Goal: Task Accomplishment & Management: Use online tool/utility

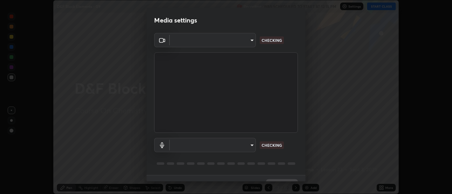
scroll to position [14, 0]
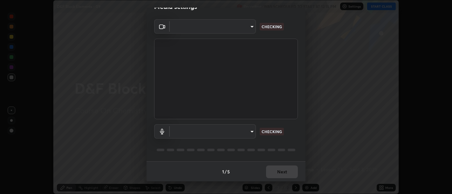
type input "d9b519daceb8a772394af6ea8e45353be5bbf62d8cb1cf3345c472de64055974"
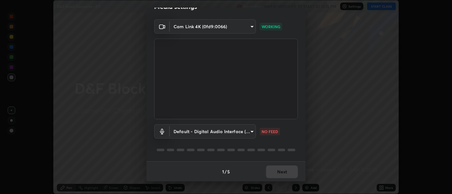
click at [251, 130] on body "Erase all D&F Block Elements - 09 Recording WAS SCHEDULED TO START AT 12:15 PM …" at bounding box center [226, 97] width 452 height 194
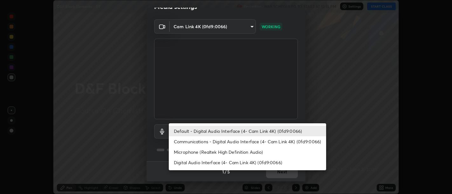
click at [240, 141] on li "Communications - Digital Audio Interface (4- Cam Link 4K) (0fd9:0066)" at bounding box center [247, 142] width 157 height 10
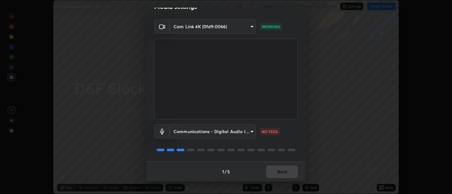
click at [251, 129] on body "Erase all D&F Block Elements - 09 Recording WAS SCHEDULED TO START AT 12:15 PM …" at bounding box center [226, 97] width 452 height 194
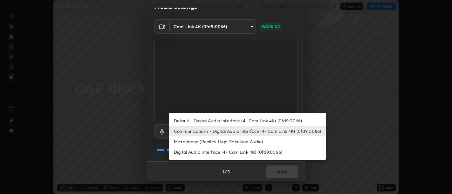
click at [242, 124] on li "Default - Digital Audio Interface (4- Cam Link 4K) (0fd9:0066)" at bounding box center [247, 121] width 157 height 10
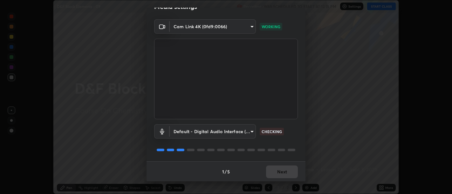
type input "default"
click at [280, 170] on button "Next" at bounding box center [282, 172] width 32 height 13
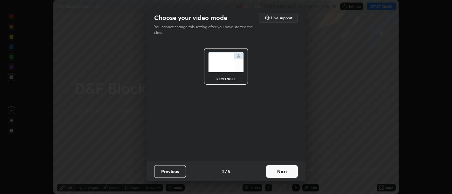
click at [284, 172] on button "Next" at bounding box center [282, 172] width 32 height 13
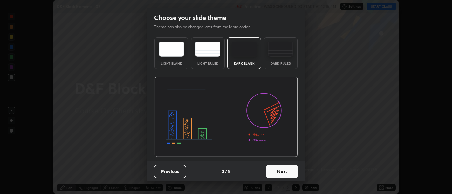
click at [286, 173] on button "Next" at bounding box center [282, 172] width 32 height 13
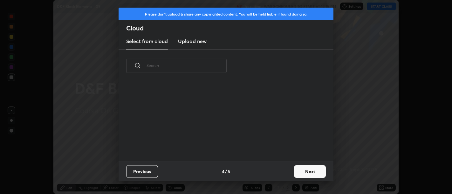
scroll to position [2, 3]
click at [303, 169] on button "Next" at bounding box center [310, 172] width 32 height 13
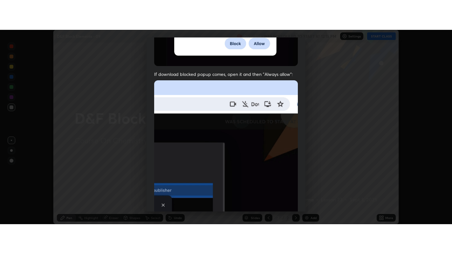
scroll to position [143, 0]
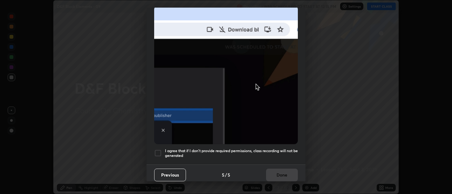
click at [261, 154] on h5 "I agree that if I don't provide required permissions, class recording will not …" at bounding box center [231, 154] width 133 height 10
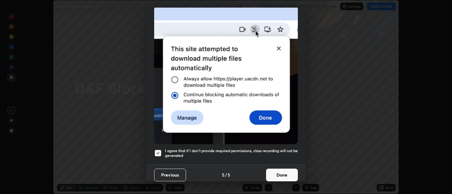
click at [278, 171] on button "Done" at bounding box center [282, 175] width 32 height 13
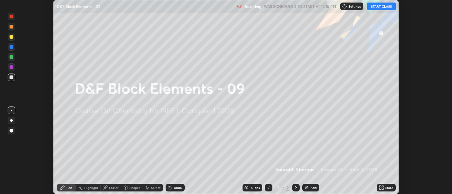
click at [382, 187] on icon at bounding box center [383, 187] width 2 height 2
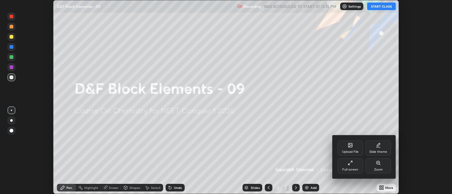
click at [351, 163] on icon at bounding box center [350, 163] width 5 height 5
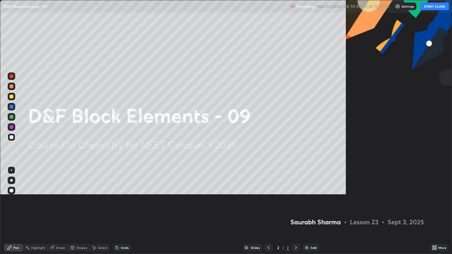
scroll to position [254, 452]
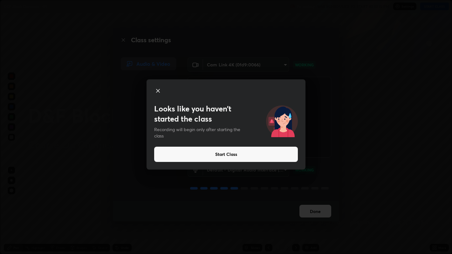
click at [271, 150] on button "Start Class" at bounding box center [226, 154] width 144 height 15
click at [260, 153] on button "Start Class" at bounding box center [226, 154] width 144 height 15
click at [256, 154] on button "Start Class" at bounding box center [226, 154] width 144 height 15
click at [257, 153] on button "Start Class" at bounding box center [226, 154] width 144 height 15
click at [271, 155] on button "Start Class" at bounding box center [226, 154] width 144 height 15
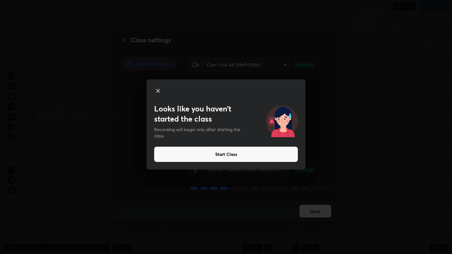
click at [277, 156] on button "Start Class" at bounding box center [226, 154] width 144 height 15
click at [283, 163] on body "Erase all D&F Block Elements - 09 Recording WAS SCHEDULED TO START AT 12:15 PM …" at bounding box center [226, 127] width 452 height 254
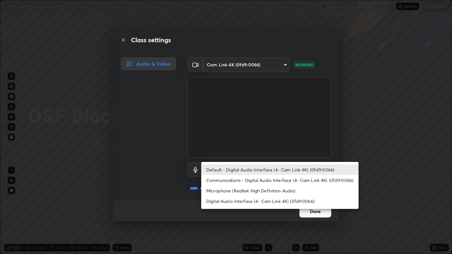
click at [283, 157] on div at bounding box center [226, 127] width 452 height 254
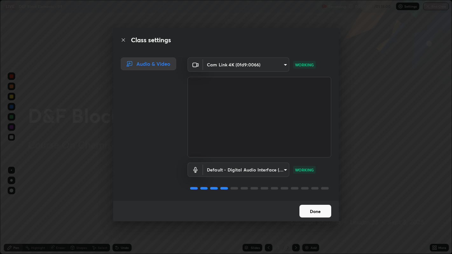
click at [313, 194] on button "Done" at bounding box center [315, 211] width 32 height 13
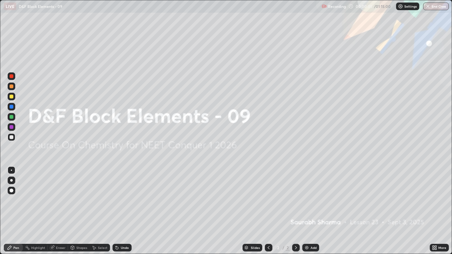
click at [307, 194] on img at bounding box center [306, 247] width 5 height 5
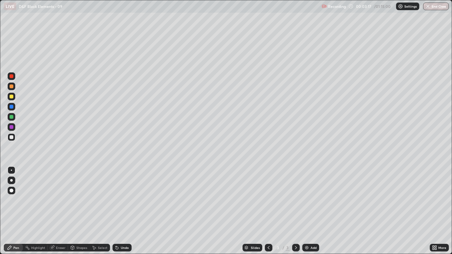
click at [127, 194] on div "Undo" at bounding box center [125, 247] width 8 height 3
click at [104, 194] on div "Select" at bounding box center [103, 247] width 10 height 3
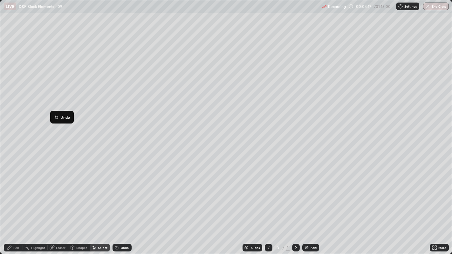
click at [40, 141] on div "0 ° Undo Copy Duplicate Duplicate to new slide Delete" at bounding box center [226, 127] width 452 height 254
click at [17, 194] on div "Pen" at bounding box center [16, 247] width 6 height 3
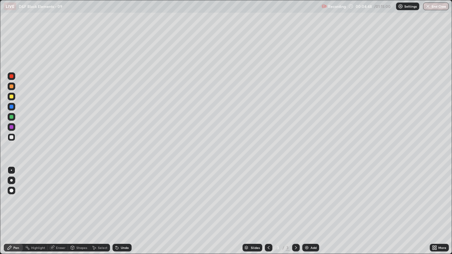
click at [10, 97] on div at bounding box center [12, 97] width 4 height 4
click at [305, 194] on img at bounding box center [306, 247] width 5 height 5
click at [11, 139] on div at bounding box center [12, 137] width 8 height 8
click at [93, 194] on icon at bounding box center [94, 248] width 3 height 4
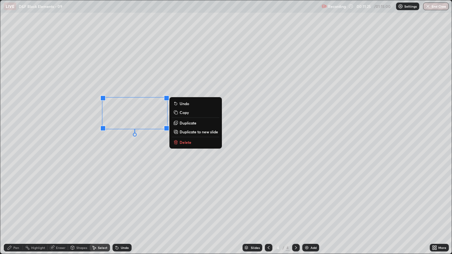
click at [135, 150] on div "0 ° Undo Copy Duplicate Duplicate to new slide Delete" at bounding box center [226, 127] width 452 height 254
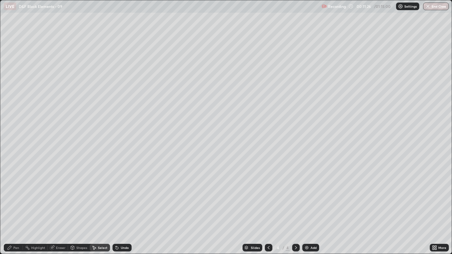
click at [14, 194] on div "Pen" at bounding box center [13, 248] width 19 height 8
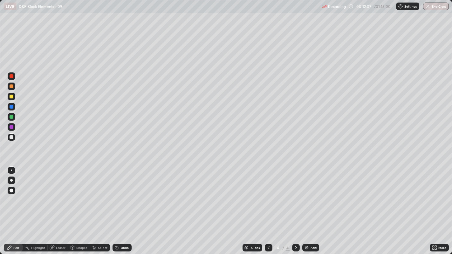
click at [98, 194] on div "Select" at bounding box center [103, 247] width 10 height 3
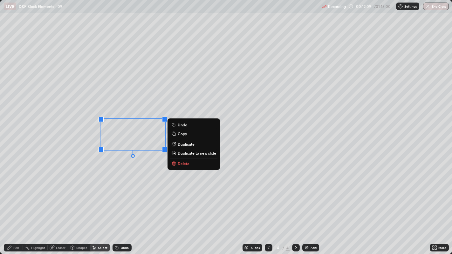
click at [137, 172] on div "0 ° Undo Copy Duplicate Duplicate to new slide Delete" at bounding box center [226, 127] width 452 height 254
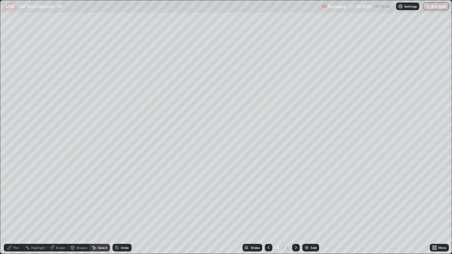
click at [12, 194] on div "Pen" at bounding box center [13, 248] width 19 height 8
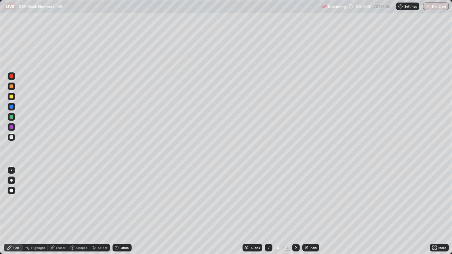
click at [312, 194] on div "Add" at bounding box center [310, 248] width 17 height 8
click at [122, 194] on div "Undo" at bounding box center [125, 247] width 8 height 3
click at [127, 194] on div "Undo" at bounding box center [125, 247] width 8 height 3
click at [124, 194] on div "Undo" at bounding box center [125, 247] width 8 height 3
click at [306, 194] on img at bounding box center [306, 247] width 5 height 5
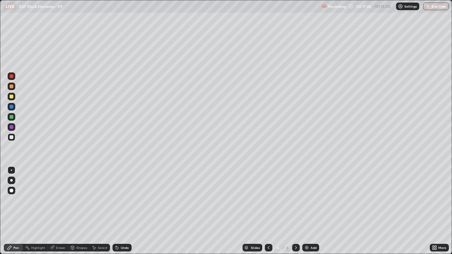
click at [268, 194] on icon at bounding box center [268, 247] width 5 height 5
click at [294, 194] on div at bounding box center [296, 248] width 8 height 8
click at [296, 194] on icon at bounding box center [295, 247] width 5 height 5
click at [297, 194] on div at bounding box center [296, 248] width 8 height 8
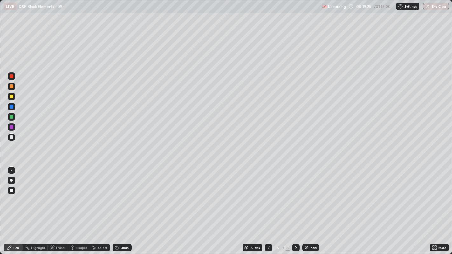
click at [122, 194] on div "Undo" at bounding box center [121, 248] width 19 height 8
click at [268, 194] on icon at bounding box center [268, 247] width 5 height 5
click at [269, 194] on icon at bounding box center [268, 247] width 5 height 5
click at [268, 194] on icon at bounding box center [268, 247] width 5 height 5
click at [99, 194] on div "Select" at bounding box center [103, 247] width 10 height 3
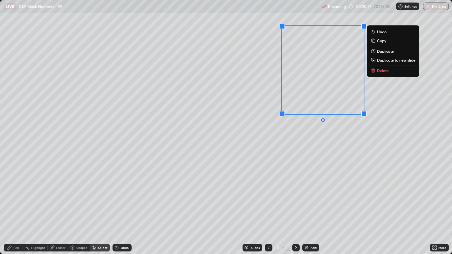
click at [310, 157] on div "0 ° Undo Copy Duplicate Duplicate to new slide Delete" at bounding box center [226, 127] width 452 height 254
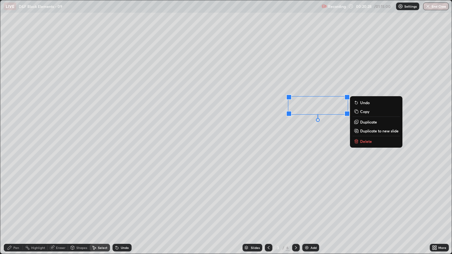
click at [365, 139] on p "Delete" at bounding box center [366, 141] width 12 height 5
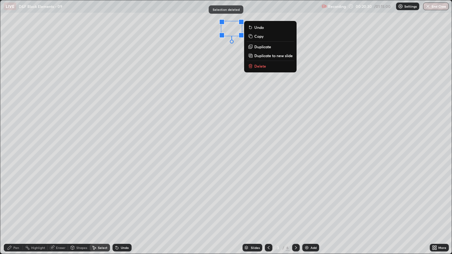
click at [269, 67] on button "Delete" at bounding box center [270, 66] width 47 height 8
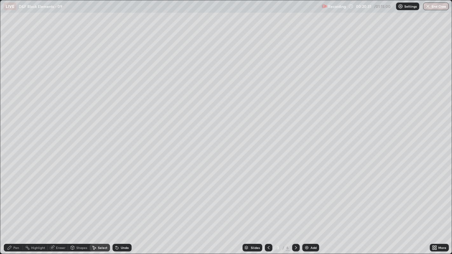
click at [13, 194] on div "Pen" at bounding box center [13, 248] width 19 height 8
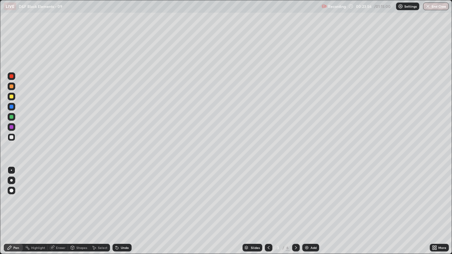
click at [298, 194] on div at bounding box center [296, 247] width 8 height 13
click at [296, 194] on icon at bounding box center [295, 247] width 5 height 5
click at [296, 194] on div at bounding box center [296, 248] width 8 height 8
click at [30, 194] on div "Highlight" at bounding box center [35, 248] width 25 height 8
click at [13, 194] on div "Pen" at bounding box center [13, 248] width 19 height 8
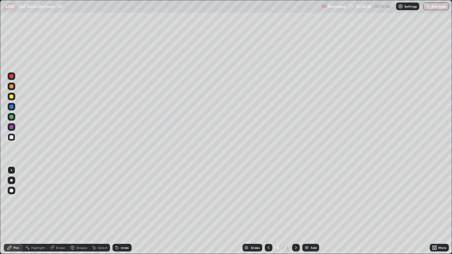
click at [117, 194] on div "Undo" at bounding box center [121, 248] width 19 height 8
click at [116, 194] on div "Undo" at bounding box center [121, 247] width 22 height 13
click at [13, 96] on div at bounding box center [12, 97] width 4 height 4
click at [10, 137] on div at bounding box center [12, 137] width 4 height 4
click at [120, 194] on div "Undo" at bounding box center [121, 248] width 19 height 8
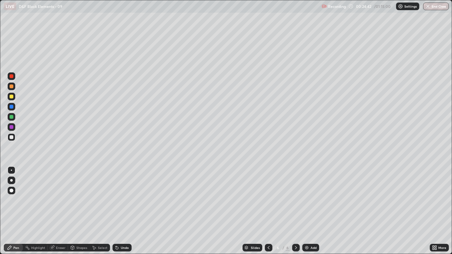
click at [11, 98] on div at bounding box center [12, 97] width 4 height 4
click at [127, 194] on div "Undo" at bounding box center [121, 247] width 22 height 13
click at [9, 140] on div at bounding box center [12, 137] width 8 height 8
click at [308, 194] on img at bounding box center [306, 247] width 5 height 5
click at [12, 134] on div at bounding box center [12, 137] width 8 height 8
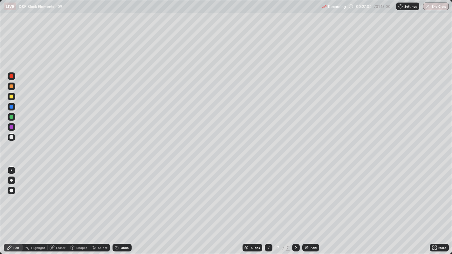
click at [113, 194] on div "Undo" at bounding box center [121, 247] width 22 height 13
click at [118, 194] on div "Undo" at bounding box center [121, 248] width 19 height 8
click at [96, 194] on icon at bounding box center [94, 247] width 5 height 5
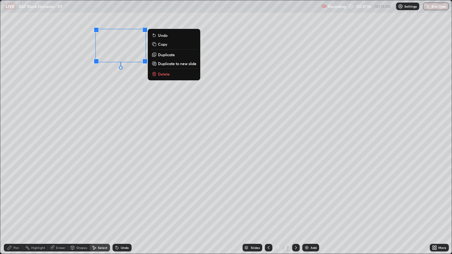
click at [167, 56] on p "Duplicate" at bounding box center [166, 54] width 17 height 5
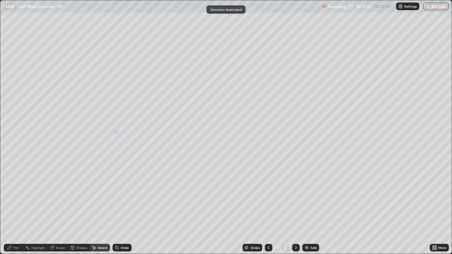
click at [116, 132] on div "0 ° Undo Copy Duplicate Duplicate to new slide Delete" at bounding box center [226, 127] width 452 height 254
click at [15, 194] on div "Pen" at bounding box center [16, 247] width 6 height 3
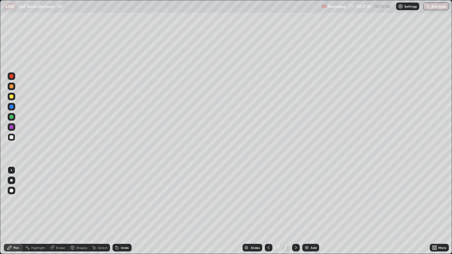
click at [119, 194] on icon at bounding box center [116, 247] width 5 height 5
click at [121, 194] on div "Undo" at bounding box center [125, 247] width 8 height 3
click at [12, 97] on div at bounding box center [12, 97] width 4 height 4
click at [92, 194] on icon at bounding box center [94, 247] width 5 height 5
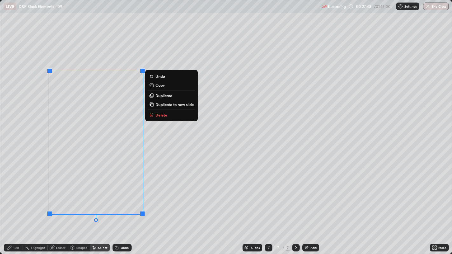
click at [167, 179] on div "0 ° Undo Copy Duplicate Duplicate to new slide Delete" at bounding box center [226, 127] width 452 height 254
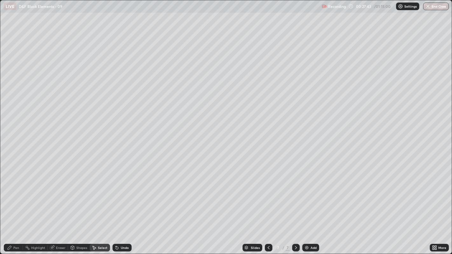
click at [15, 194] on div "Pen" at bounding box center [13, 248] width 19 height 8
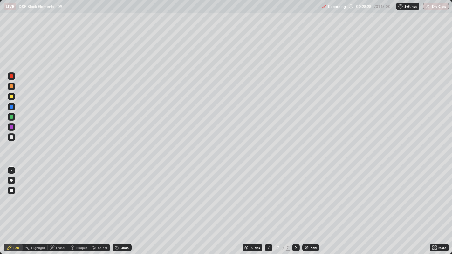
click at [12, 138] on div at bounding box center [12, 137] width 4 height 4
click at [268, 194] on icon at bounding box center [268, 247] width 5 height 5
click at [267, 194] on icon at bounding box center [268, 247] width 5 height 5
click at [268, 194] on icon at bounding box center [268, 247] width 5 height 5
click at [295, 194] on div at bounding box center [296, 248] width 8 height 8
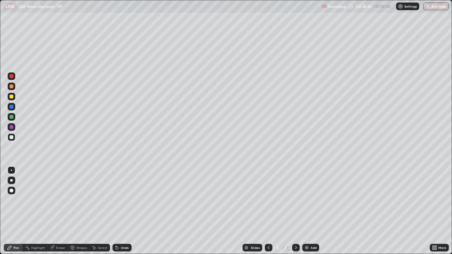
click at [296, 194] on div at bounding box center [296, 248] width 8 height 8
click at [295, 194] on icon at bounding box center [295, 247] width 5 height 5
click at [306, 194] on div "Add" at bounding box center [310, 248] width 17 height 8
click at [102, 194] on div "Select" at bounding box center [103, 247] width 10 height 3
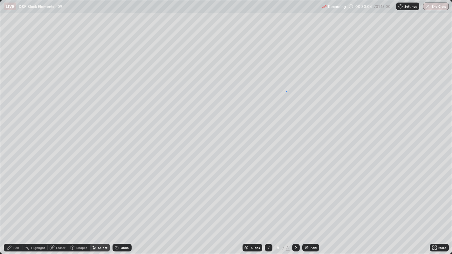
click at [286, 91] on div "0 ° Undo Copy Duplicate Duplicate to new slide Delete" at bounding box center [226, 127] width 452 height 254
click at [19, 194] on div "Pen" at bounding box center [16, 247] width 6 height 3
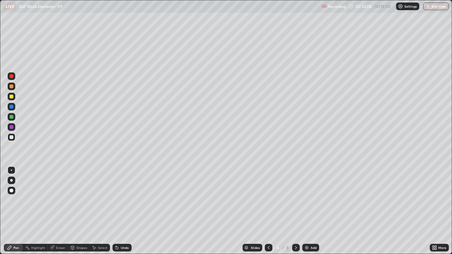
click at [77, 194] on div "Shapes" at bounding box center [81, 247] width 11 height 3
click at [61, 194] on div "Eraser" at bounding box center [61, 247] width 10 height 3
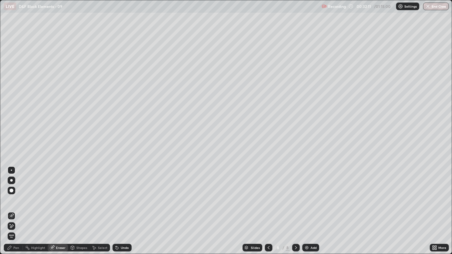
click at [16, 194] on div "Pen" at bounding box center [16, 247] width 6 height 3
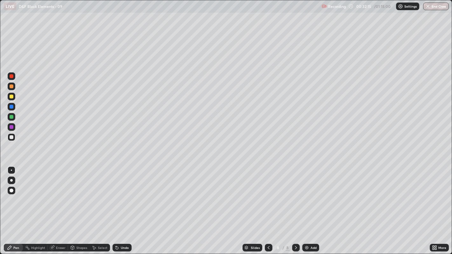
click at [10, 98] on div at bounding box center [12, 97] width 8 height 8
click at [11, 138] on div at bounding box center [12, 137] width 4 height 4
click at [11, 97] on div at bounding box center [12, 97] width 4 height 4
click at [102, 194] on div "Select" at bounding box center [103, 247] width 10 height 3
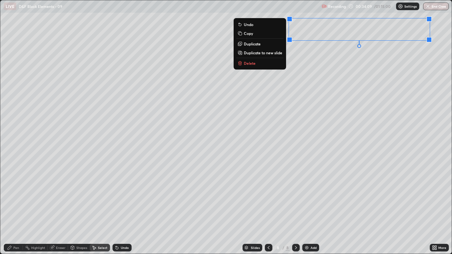
click at [264, 63] on button "Delete" at bounding box center [259, 63] width 47 height 8
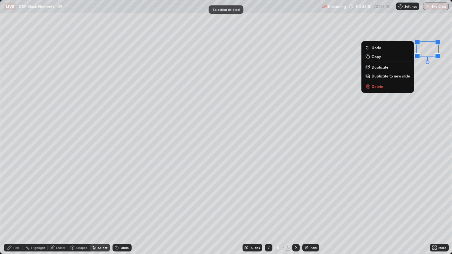
click at [374, 85] on p "Delete" at bounding box center [377, 86] width 12 height 5
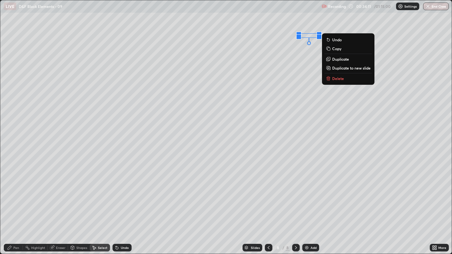
click at [345, 79] on button "Delete" at bounding box center [347, 79] width 47 height 8
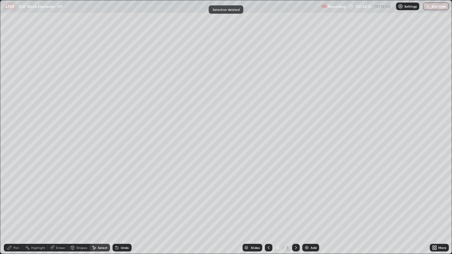
click at [13, 194] on div "Pen" at bounding box center [16, 247] width 6 height 3
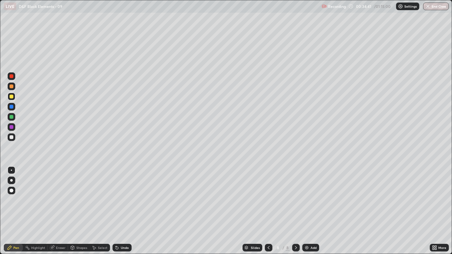
click at [11, 115] on div at bounding box center [12, 117] width 4 height 4
click at [10, 107] on div at bounding box center [12, 107] width 4 height 4
click at [11, 138] on div at bounding box center [12, 137] width 4 height 4
click at [129, 194] on div "Undo" at bounding box center [121, 248] width 19 height 8
click at [126, 194] on div "Undo" at bounding box center [125, 247] width 8 height 3
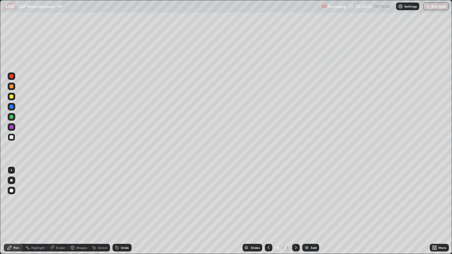
click at [125, 194] on div "Undo" at bounding box center [125, 247] width 8 height 3
click at [126, 194] on div "Undo" at bounding box center [125, 247] width 8 height 3
click at [123, 194] on div "Undo" at bounding box center [125, 247] width 8 height 3
click at [316, 194] on div "Add" at bounding box center [310, 248] width 17 height 8
click at [116, 194] on icon at bounding box center [117, 248] width 3 height 3
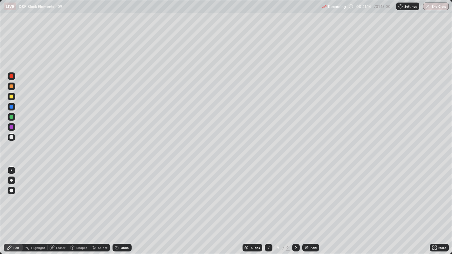
click at [306, 194] on img at bounding box center [306, 247] width 5 height 5
click at [119, 194] on div "Undo" at bounding box center [121, 248] width 19 height 8
click at [122, 194] on div "Undo" at bounding box center [121, 248] width 19 height 8
click at [125, 194] on div "Undo" at bounding box center [121, 247] width 22 height 13
click at [308, 194] on img at bounding box center [306, 247] width 5 height 5
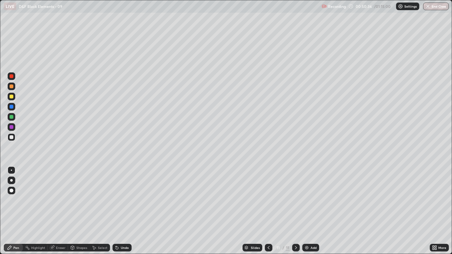
click at [120, 194] on div "Undo" at bounding box center [121, 248] width 19 height 8
click at [116, 194] on icon at bounding box center [116, 246] width 1 height 1
click at [308, 194] on div "Add" at bounding box center [310, 248] width 17 height 8
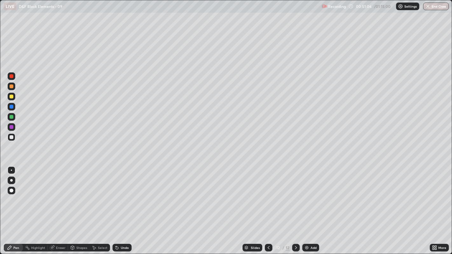
click at [121, 194] on div "Undo" at bounding box center [125, 247] width 8 height 3
click at [13, 194] on div "Pen" at bounding box center [13, 248] width 19 height 8
click at [268, 194] on icon at bounding box center [268, 247] width 5 height 5
click at [295, 194] on icon at bounding box center [295, 247] width 5 height 5
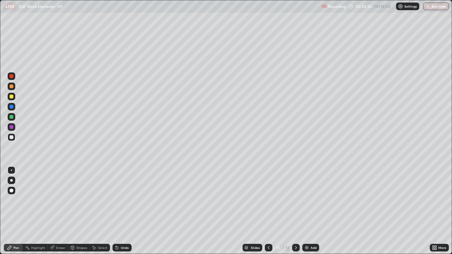
click at [295, 194] on icon at bounding box center [295, 247] width 5 height 5
click at [308, 194] on img at bounding box center [306, 247] width 5 height 5
click at [119, 194] on div "Undo" at bounding box center [121, 248] width 19 height 8
click at [121, 194] on div "Undo" at bounding box center [125, 247] width 8 height 3
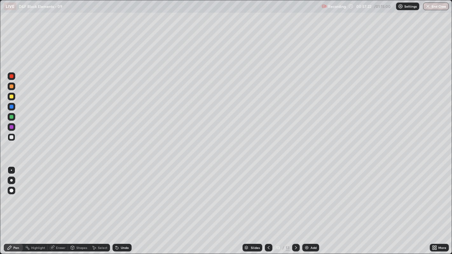
click at [118, 194] on icon at bounding box center [116, 247] width 5 height 5
click at [124, 194] on div "Undo" at bounding box center [125, 247] width 8 height 3
click at [119, 194] on div "Undo" at bounding box center [121, 248] width 19 height 8
click at [10, 139] on div at bounding box center [12, 137] width 4 height 4
click at [304, 194] on img at bounding box center [306, 247] width 5 height 5
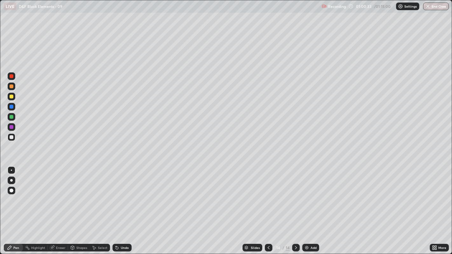
click at [98, 194] on div "Select" at bounding box center [103, 247] width 10 height 3
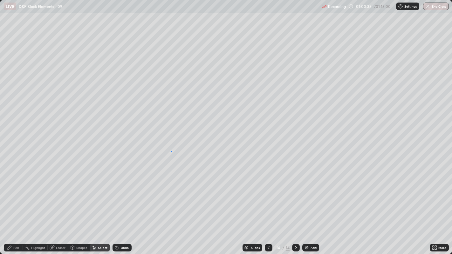
click at [170, 151] on div "0 ° Undo Copy Duplicate Duplicate to new slide Delete" at bounding box center [226, 127] width 452 height 254
click at [14, 194] on div "Pen" at bounding box center [16, 247] width 6 height 3
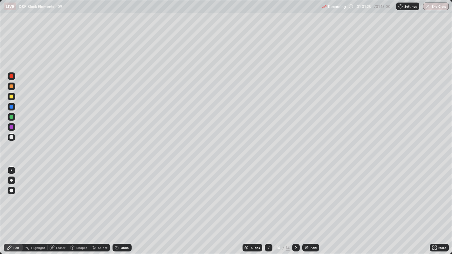
click at [122, 194] on div "Undo" at bounding box center [125, 247] width 8 height 3
click at [123, 194] on div "Undo" at bounding box center [121, 248] width 19 height 8
click at [122, 194] on div "Undo" at bounding box center [121, 248] width 19 height 8
click at [121, 194] on div "Undo" at bounding box center [121, 248] width 19 height 8
click at [436, 194] on icon at bounding box center [436, 247] width 2 height 2
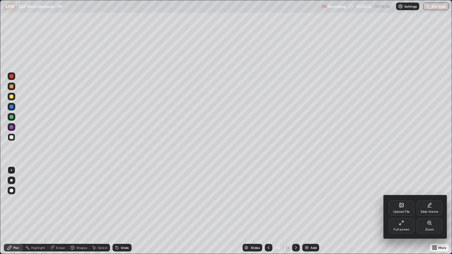
click at [344, 189] on div at bounding box center [226, 127] width 452 height 254
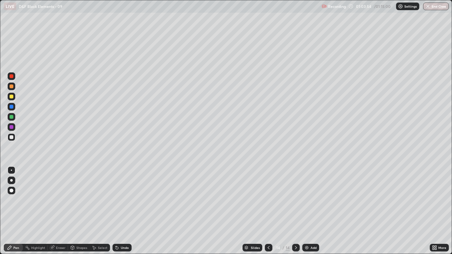
click at [10, 194] on icon at bounding box center [10, 248] width 4 height 4
click at [433, 194] on icon at bounding box center [433, 247] width 2 height 2
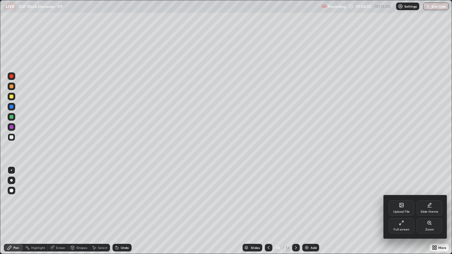
click at [401, 194] on div "Upload File" at bounding box center [401, 208] width 25 height 15
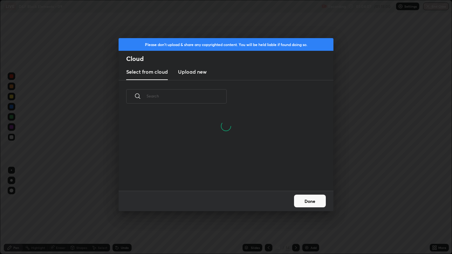
click at [321, 194] on button "Done" at bounding box center [310, 201] width 32 height 13
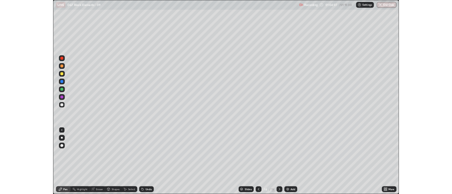
scroll to position [0, 0]
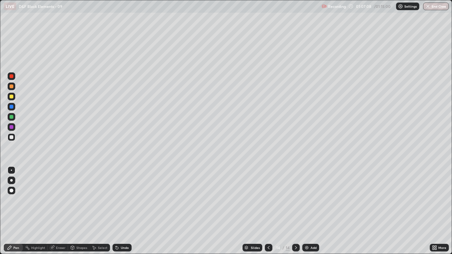
click at [435, 6] on button "End Class" at bounding box center [436, 7] width 26 height 8
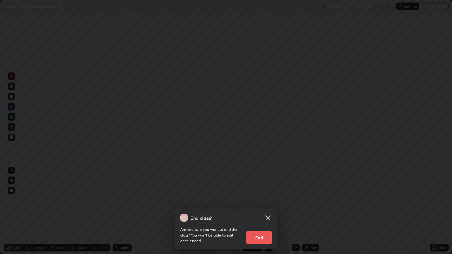
click at [261, 194] on button "End" at bounding box center [258, 237] width 25 height 13
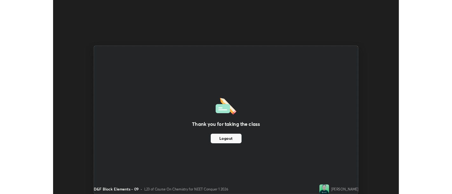
scroll to position [31580, 31323]
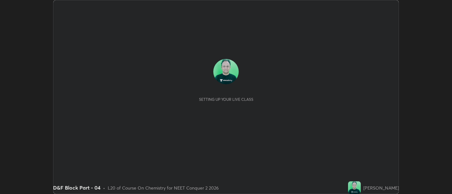
scroll to position [194, 452]
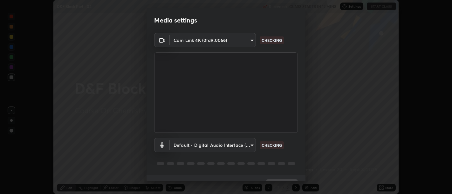
type input "d9b519daceb8a772394af6ea8e45353be5bbf62d8cb1cf3345c472de64055974"
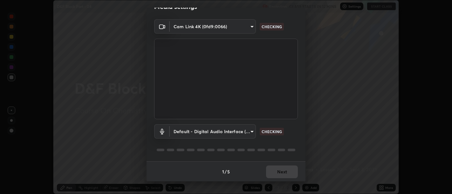
click at [207, 133] on body "Erase all D&F Block Part - 04 Recording CLASS STARTS IN 12 MINS Settings START …" at bounding box center [226, 97] width 452 height 194
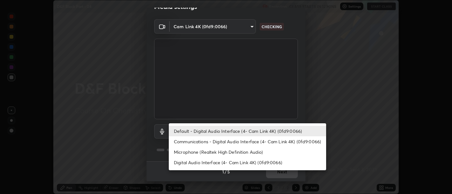
click at [197, 156] on li "Microphone (Realtek High Definition Audio)" at bounding box center [247, 152] width 157 height 10
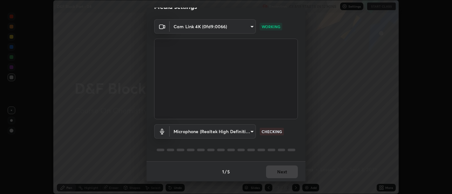
click at [194, 133] on body "Erase all D&F Block Part - 04 Recording CLASS STARTS IN 12 MINS Settings START …" at bounding box center [226, 97] width 452 height 194
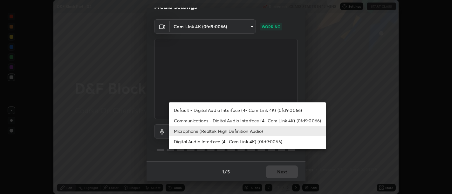
click at [202, 142] on li "Digital Audio Interface (4- Cam Link 4K) (0fd9:0066)" at bounding box center [247, 142] width 157 height 10
type input "5912877718746b52c0806f9022d40e7bdc2f1b37034d74c7cf9e990fd38ad14d"
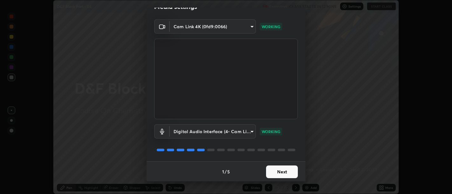
click at [283, 174] on button "Next" at bounding box center [282, 172] width 32 height 13
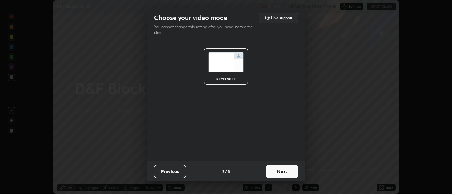
click at [283, 175] on button "Next" at bounding box center [282, 172] width 32 height 13
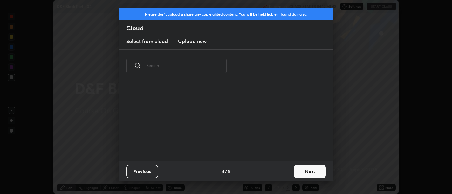
click at [281, 174] on div "Previous 4 / 5 Next" at bounding box center [226, 171] width 215 height 20
click at [300, 173] on button "Next" at bounding box center [310, 172] width 32 height 13
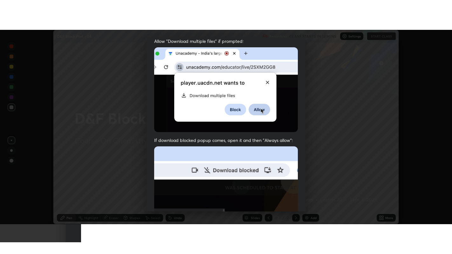
scroll to position [143, 0]
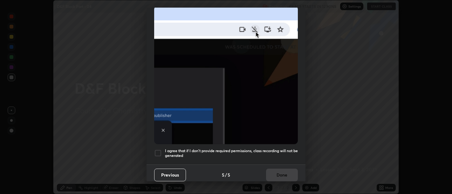
click at [271, 151] on h5 "I agree that if I don't provide required permissions, class recording will not …" at bounding box center [231, 154] width 133 height 10
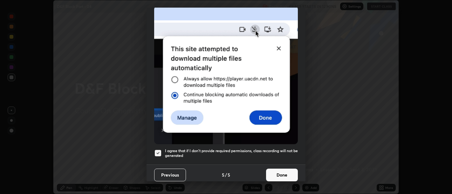
click at [282, 154] on h5 "I agree that if I don't provide required permissions, class recording will not …" at bounding box center [231, 154] width 133 height 10
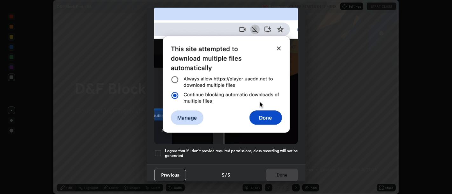
click at [289, 154] on h5 "I agree that if I don't provide required permissions, class recording will not …" at bounding box center [231, 154] width 133 height 10
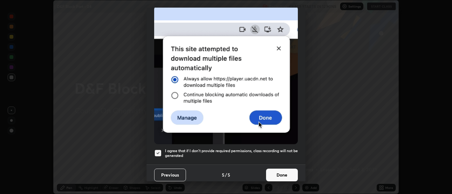
click at [290, 172] on button "Done" at bounding box center [282, 175] width 32 height 13
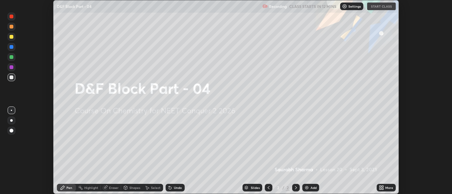
click at [382, 187] on icon at bounding box center [383, 187] width 2 height 2
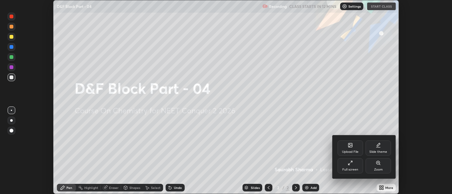
click at [351, 166] on div "Full screen" at bounding box center [349, 166] width 25 height 15
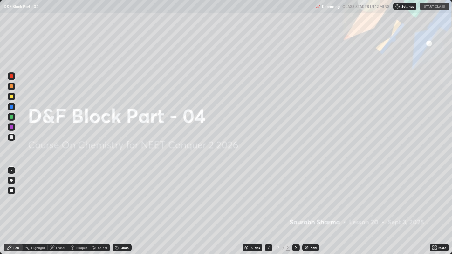
scroll to position [254, 452]
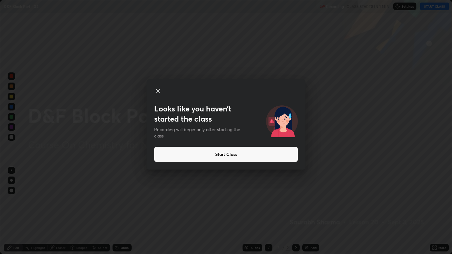
click at [287, 153] on button "Start Class" at bounding box center [226, 154] width 144 height 15
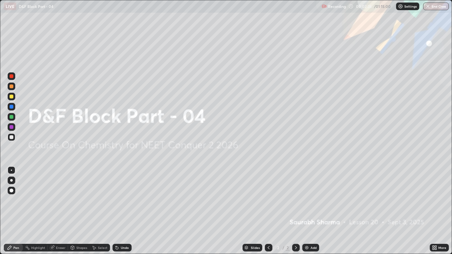
click at [316, 194] on div "Add" at bounding box center [310, 248] width 17 height 8
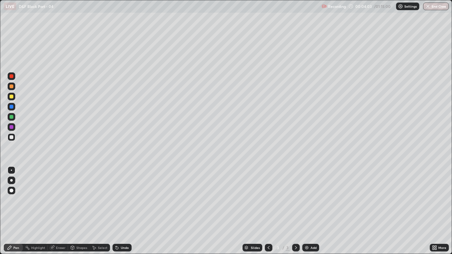
click at [122, 194] on div "Undo" at bounding box center [121, 248] width 19 height 8
click at [121, 194] on div "Undo" at bounding box center [121, 248] width 19 height 8
click at [11, 97] on div at bounding box center [12, 97] width 4 height 4
click at [11, 98] on div at bounding box center [12, 97] width 4 height 4
click at [118, 194] on icon at bounding box center [116, 247] width 5 height 5
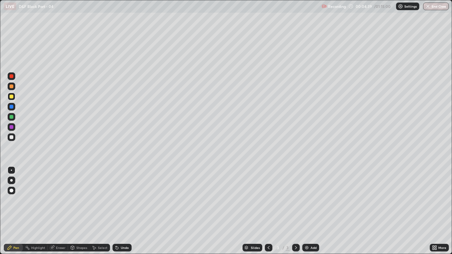
click at [116, 194] on icon at bounding box center [116, 246] width 1 height 1
click at [120, 194] on div "Undo" at bounding box center [121, 248] width 19 height 8
click at [11, 138] on div at bounding box center [12, 137] width 4 height 4
click at [120, 194] on div "Undo" at bounding box center [121, 248] width 19 height 8
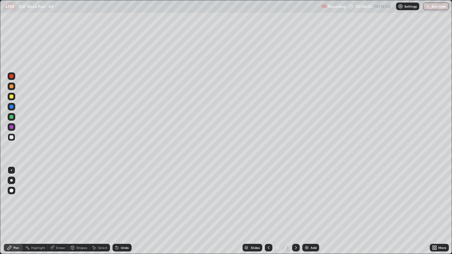
click at [120, 194] on div "Undo" at bounding box center [121, 248] width 19 height 8
click at [58, 194] on div "Eraser" at bounding box center [58, 248] width 20 height 8
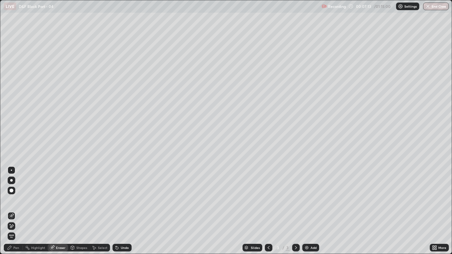
click at [15, 194] on div "Pen" at bounding box center [16, 247] width 6 height 3
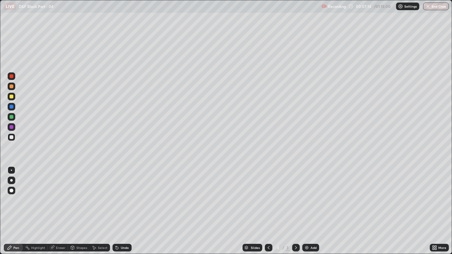
click at [35, 194] on div "Highlight" at bounding box center [38, 247] width 14 height 3
click at [11, 194] on icon at bounding box center [9, 247] width 5 height 5
click at [37, 194] on div "Highlight" at bounding box center [38, 247] width 14 height 3
click at [17, 194] on div "Pen" at bounding box center [16, 247] width 6 height 3
click at [28, 194] on rect at bounding box center [27, 248] width 3 height 3
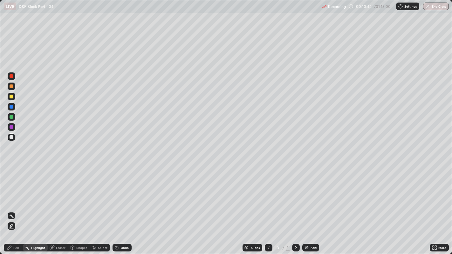
click at [16, 194] on div "Pen" at bounding box center [16, 247] width 6 height 3
click at [12, 106] on div at bounding box center [12, 107] width 4 height 4
click at [37, 194] on div "Highlight" at bounding box center [38, 247] width 14 height 3
click at [11, 194] on icon at bounding box center [9, 247] width 5 height 5
click at [40, 194] on div "Highlight" at bounding box center [38, 247] width 14 height 3
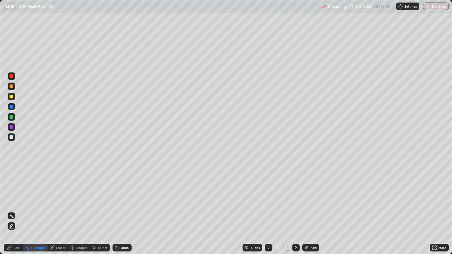
click at [295, 194] on icon at bounding box center [295, 247] width 5 height 5
click at [309, 194] on div "Add" at bounding box center [310, 248] width 17 height 8
click at [14, 194] on div "Pen" at bounding box center [16, 247] width 6 height 3
click at [11, 140] on div at bounding box center [12, 137] width 8 height 8
click at [11, 97] on div at bounding box center [12, 97] width 4 height 4
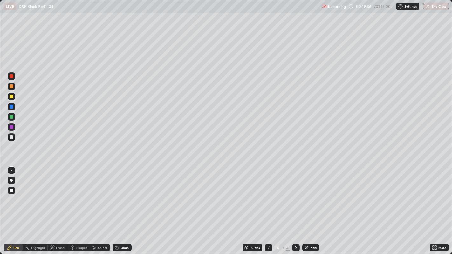
click at [12, 136] on div at bounding box center [12, 137] width 4 height 4
click at [12, 98] on div at bounding box center [12, 97] width 4 height 4
click at [14, 139] on div at bounding box center [12, 137] width 8 height 8
click at [310, 194] on div "Add" at bounding box center [310, 248] width 17 height 8
click at [120, 194] on div "Undo" at bounding box center [121, 247] width 22 height 13
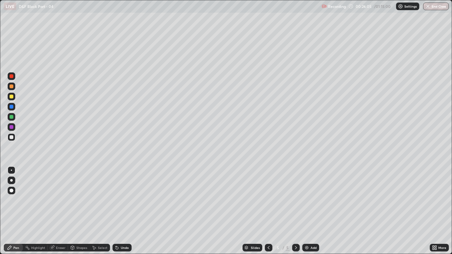
click at [11, 96] on div at bounding box center [12, 97] width 4 height 4
click at [94, 194] on icon at bounding box center [94, 247] width 5 height 5
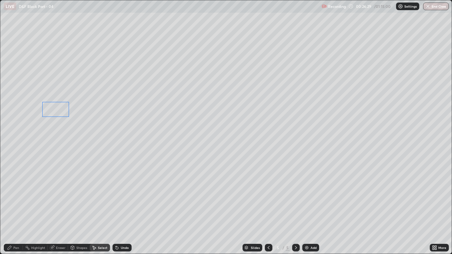
click at [58, 112] on div "0 ° Undo Copy Duplicate Duplicate to new slide Delete" at bounding box center [226, 127] width 452 height 254
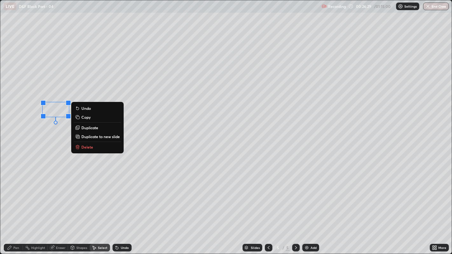
click at [50, 126] on div "0 ° Undo Copy Duplicate Duplicate to new slide Delete" at bounding box center [226, 127] width 452 height 254
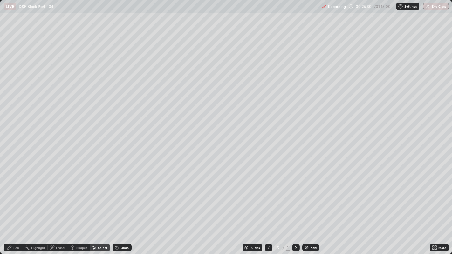
click at [20, 194] on div "Pen" at bounding box center [13, 248] width 19 height 8
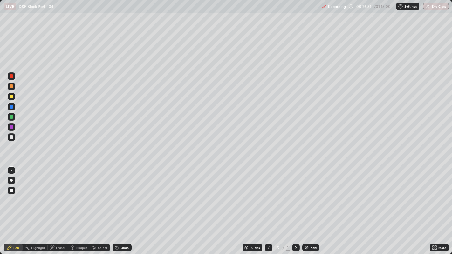
click at [12, 139] on div at bounding box center [12, 137] width 4 height 4
click at [435, 194] on icon at bounding box center [436, 247] width 2 height 2
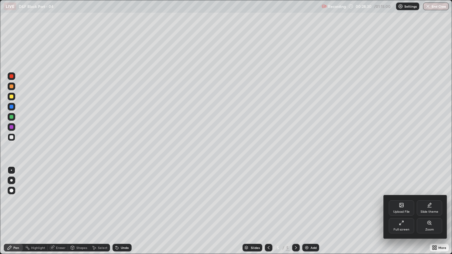
click at [400, 194] on div "Upload File" at bounding box center [401, 211] width 17 height 3
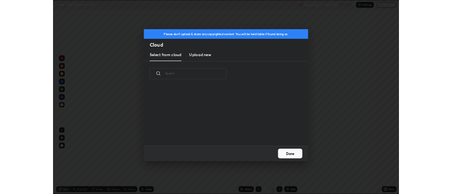
scroll to position [78, 204]
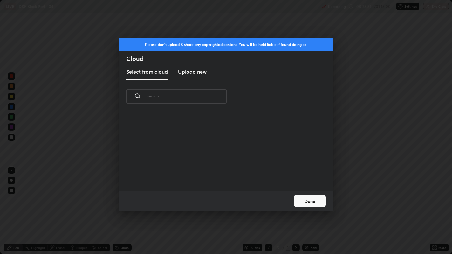
click at [196, 73] on h3 "Upload new" at bounding box center [192, 72] width 29 height 8
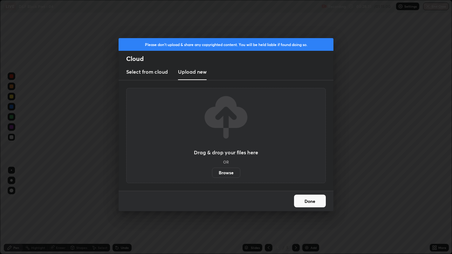
click at [220, 178] on div "Drag & drop your files here OR Browse" at bounding box center [226, 135] width 200 height 95
click at [218, 172] on label "Browse" at bounding box center [226, 173] width 28 height 10
click at [212, 172] on input "Browse" at bounding box center [212, 173] width 0 height 10
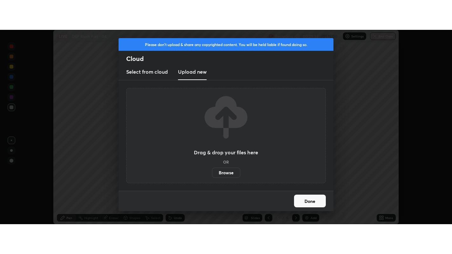
scroll to position [31580, 31323]
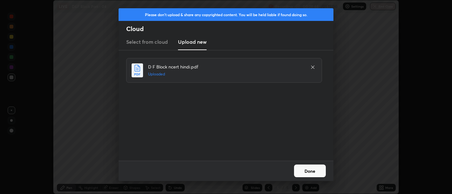
click at [316, 172] on button "Done" at bounding box center [310, 171] width 32 height 13
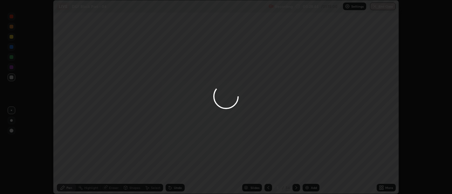
click at [384, 188] on icon at bounding box center [381, 188] width 5 height 5
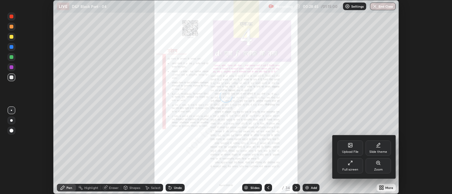
click at [350, 169] on div "Full screen" at bounding box center [350, 169] width 16 height 3
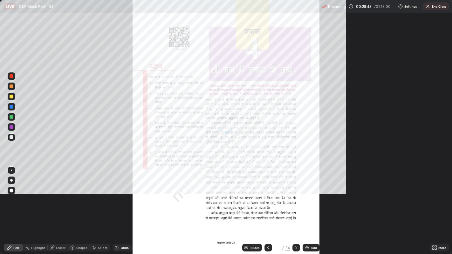
scroll to position [254, 452]
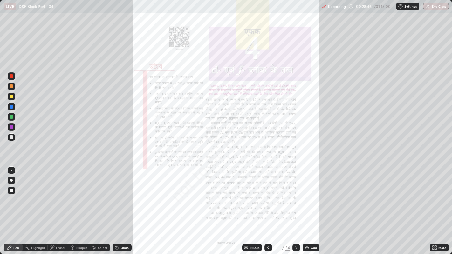
click at [251, 194] on div "Slides" at bounding box center [254, 247] width 9 height 3
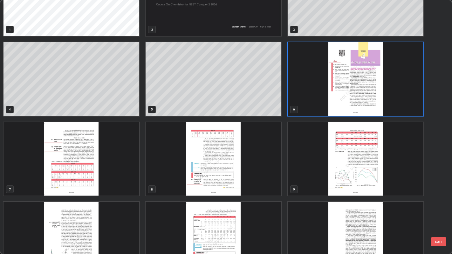
scroll to position [15, 0]
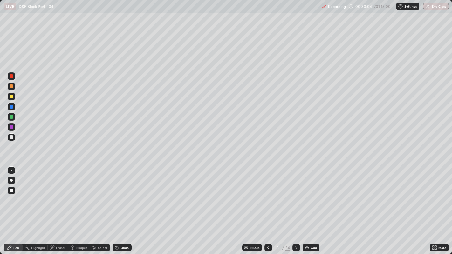
click at [127, 194] on div "Undo" at bounding box center [125, 247] width 8 height 3
click at [123, 194] on div "Undo" at bounding box center [125, 247] width 8 height 3
click at [59, 194] on div "Eraser" at bounding box center [58, 248] width 20 height 8
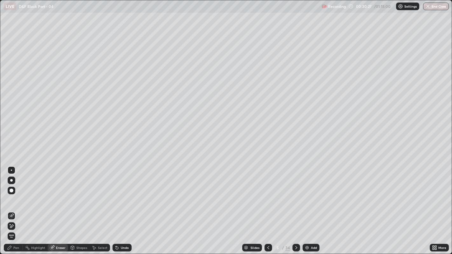
click at [13, 194] on div "Pen" at bounding box center [13, 248] width 19 height 8
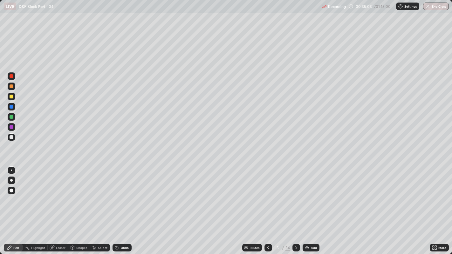
click at [116, 194] on icon at bounding box center [117, 248] width 3 height 3
click at [318, 194] on div "Add" at bounding box center [311, 248] width 17 height 8
click at [77, 194] on div "Shapes" at bounding box center [79, 248] width 22 height 8
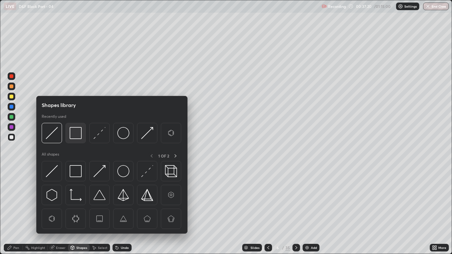
click at [74, 131] on img at bounding box center [76, 133] width 12 height 12
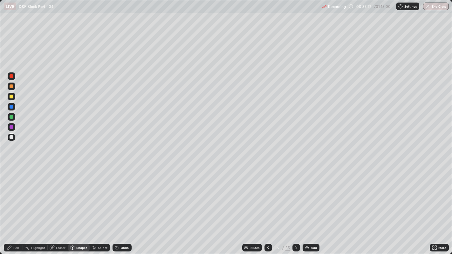
click at [16, 194] on div "Pen" at bounding box center [16, 247] width 6 height 3
click at [76, 194] on div "Shapes" at bounding box center [81, 247] width 11 height 3
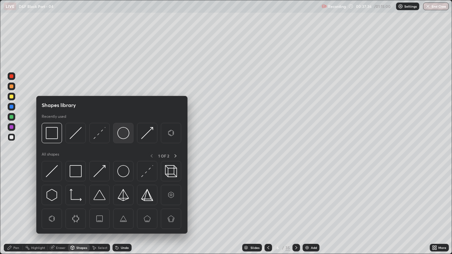
click at [119, 130] on img at bounding box center [123, 133] width 12 height 12
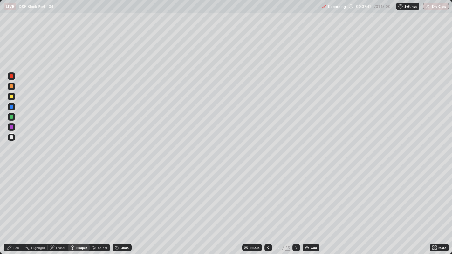
click at [103, 194] on div "Select" at bounding box center [103, 247] width 10 height 3
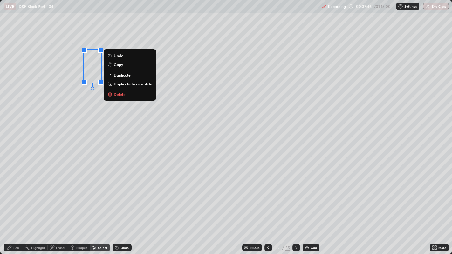
click at [93, 114] on div "0 ° Undo Copy Duplicate Duplicate to new slide Delete" at bounding box center [226, 127] width 452 height 254
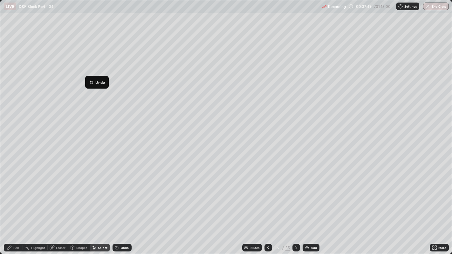
click at [88, 109] on div "0 ° Undo Copy Duplicate Duplicate to new slide Delete" at bounding box center [226, 127] width 452 height 254
click at [100, 80] on div at bounding box center [102, 81] width 5 height 5
click at [92, 103] on div "0 ° Undo Copy Duplicate Duplicate to new slide Delete" at bounding box center [226, 127] width 452 height 254
click at [95, 115] on div "0 ° Undo Copy Duplicate Duplicate to new slide Delete" at bounding box center [226, 127] width 452 height 254
click at [12, 194] on div "Pen" at bounding box center [13, 248] width 19 height 8
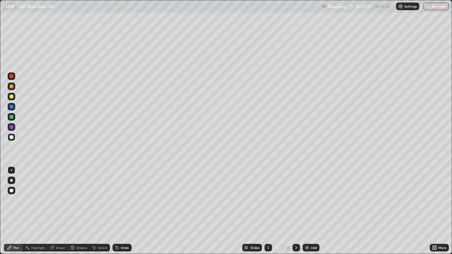
click at [11, 97] on div at bounding box center [12, 97] width 4 height 4
click at [12, 191] on div at bounding box center [12, 191] width 4 height 4
click at [13, 76] on div at bounding box center [12, 76] width 4 height 4
click at [11, 168] on div at bounding box center [12, 171] width 8 height 8
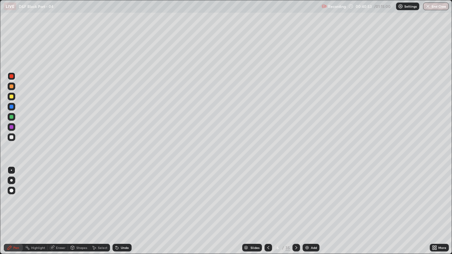
click at [10, 139] on div at bounding box center [12, 137] width 4 height 4
click at [33, 194] on div "Highlight" at bounding box center [38, 247] width 14 height 3
click at [15, 194] on div at bounding box center [12, 226] width 8 height 8
click at [119, 194] on div "Undo" at bounding box center [121, 248] width 19 height 8
click at [121, 194] on div "Undo" at bounding box center [125, 247] width 8 height 3
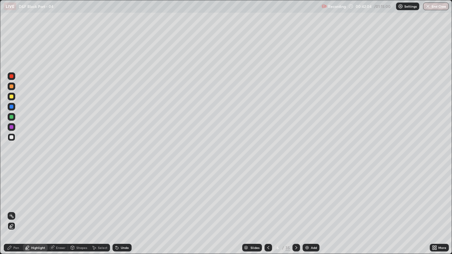
click at [121, 194] on div "Undo" at bounding box center [125, 247] width 8 height 3
click at [120, 194] on div "Undo" at bounding box center [121, 248] width 19 height 8
click at [11, 194] on rect at bounding box center [11, 216] width 3 height 3
click at [12, 194] on icon at bounding box center [9, 247] width 5 height 5
click at [253, 194] on div "Slides" at bounding box center [254, 247] width 9 height 3
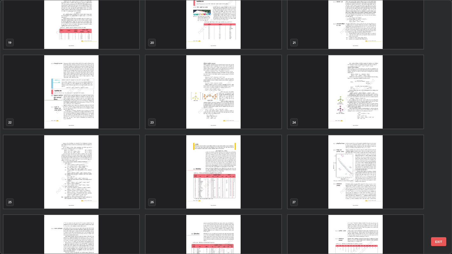
scroll to position [520, 0]
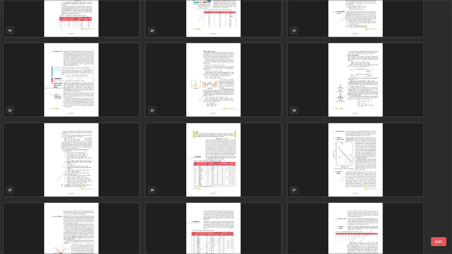
click at [243, 76] on img "grid" at bounding box center [214, 79] width 136 height 73
click at [245, 77] on img "grid" at bounding box center [214, 79] width 136 height 73
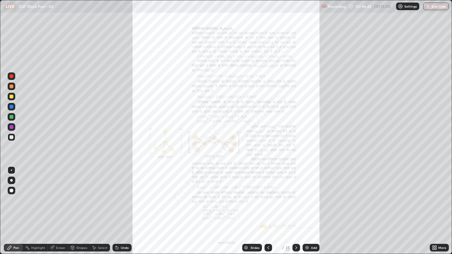
click at [246, 76] on img "grid" at bounding box center [214, 79] width 136 height 73
click at [268, 194] on icon at bounding box center [268, 247] width 5 height 5
click at [268, 194] on icon at bounding box center [268, 247] width 2 height 3
click at [441, 194] on div "More" at bounding box center [442, 247] width 8 height 3
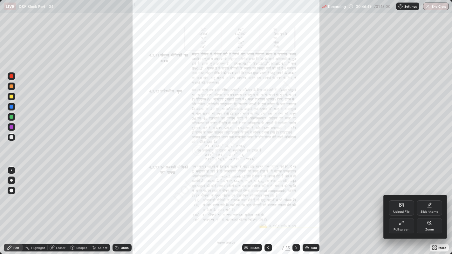
click at [436, 194] on div "Zoom" at bounding box center [429, 225] width 25 height 15
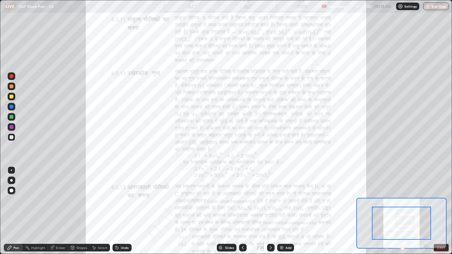
click at [424, 194] on icon at bounding box center [426, 247] width 4 height 4
click at [426, 194] on icon at bounding box center [426, 247] width 2 height 0
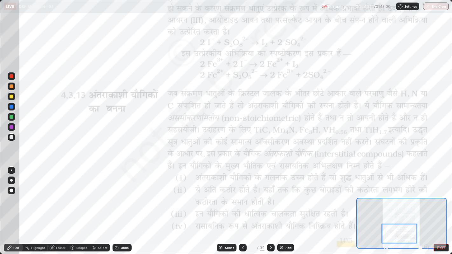
click at [11, 77] on div at bounding box center [12, 76] width 4 height 4
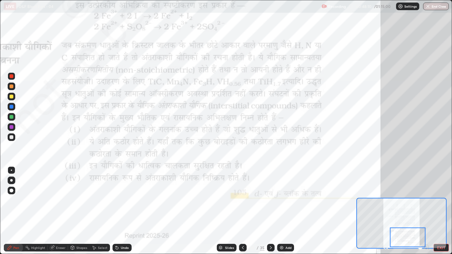
click at [104, 194] on div "Select" at bounding box center [100, 248] width 20 height 8
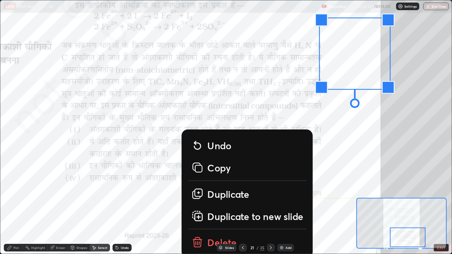
click at [198, 194] on icon at bounding box center [197, 243] width 7 height 7
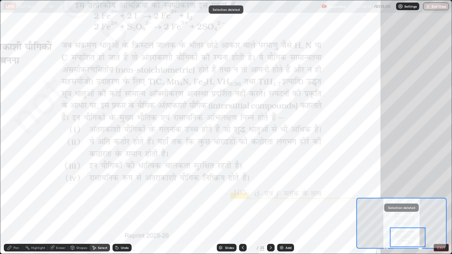
click at [14, 194] on div "Pen" at bounding box center [16, 247] width 6 height 3
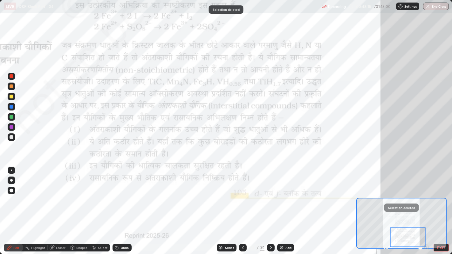
click at [31, 194] on div "Highlight" at bounding box center [35, 248] width 25 height 8
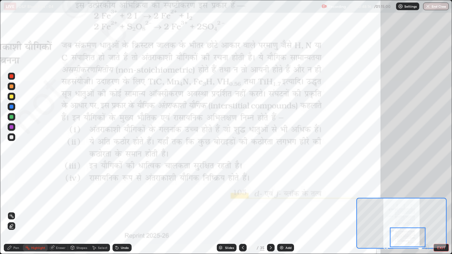
click at [11, 117] on div at bounding box center [12, 117] width 4 height 4
click at [13, 194] on icon at bounding box center [11, 226] width 5 height 5
click at [12, 194] on icon at bounding box center [11, 216] width 5 height 5
click at [14, 194] on div "Pen" at bounding box center [13, 248] width 19 height 8
click at [35, 194] on div "Highlight" at bounding box center [38, 247] width 14 height 3
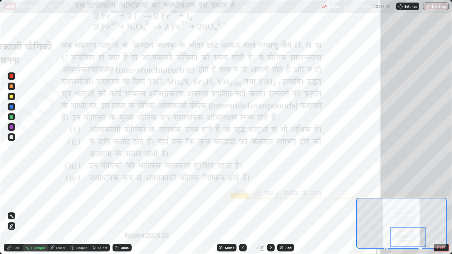
click at [16, 194] on div "Pen" at bounding box center [13, 247] width 19 height 13
click at [11, 80] on div at bounding box center [12, 76] width 8 height 8
click at [268, 194] on div at bounding box center [271, 248] width 8 height 8
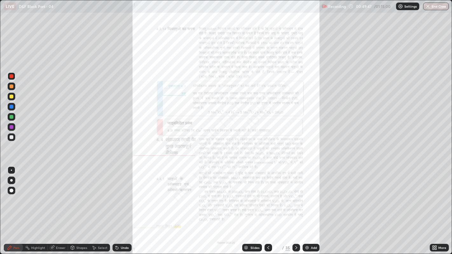
click at [265, 194] on div at bounding box center [268, 248] width 8 height 8
click at [251, 194] on div "Slides" at bounding box center [252, 248] width 20 height 8
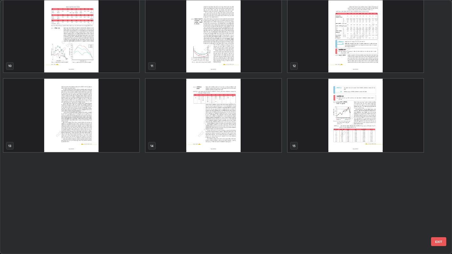
scroll to position [0, 0]
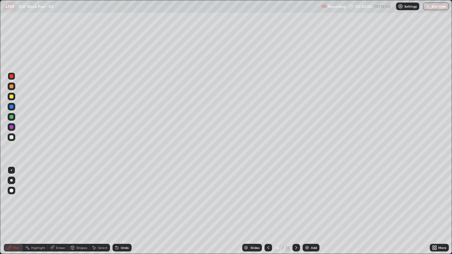
click at [15, 137] on div at bounding box center [12, 137] width 8 height 8
click at [10, 96] on div at bounding box center [12, 97] width 4 height 4
click at [12, 136] on div at bounding box center [12, 137] width 4 height 4
click at [11, 138] on div at bounding box center [12, 137] width 4 height 4
click at [124, 194] on div "Undo" at bounding box center [121, 248] width 19 height 8
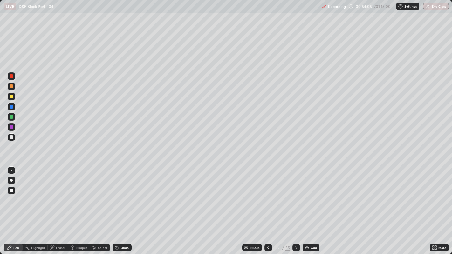
click at [311, 194] on div "Add" at bounding box center [314, 247] width 6 height 3
click at [59, 194] on div "Eraser" at bounding box center [61, 247] width 10 height 3
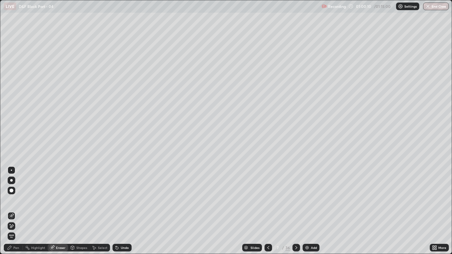
click at [16, 194] on div "Pen" at bounding box center [16, 247] width 6 height 3
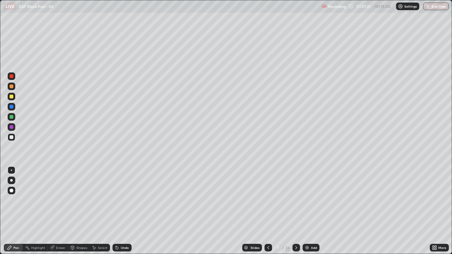
click at [79, 194] on div "Shapes" at bounding box center [81, 247] width 11 height 3
click at [61, 194] on div "Eraser" at bounding box center [61, 247] width 10 height 3
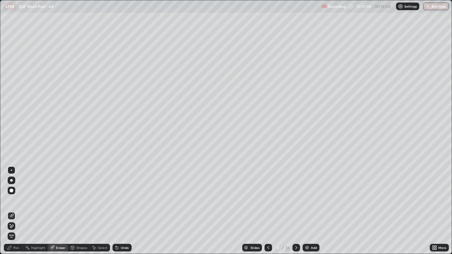
click at [16, 194] on div "Pen" at bounding box center [16, 247] width 6 height 3
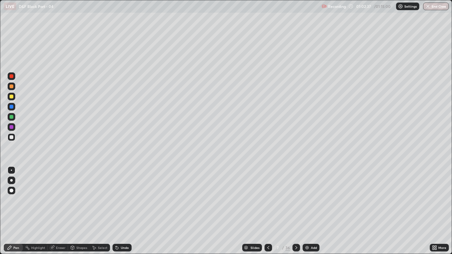
click at [312, 194] on div "Add" at bounding box center [311, 248] width 17 height 8
click at [124, 194] on div "Undo" at bounding box center [125, 247] width 8 height 3
click at [51, 194] on icon at bounding box center [52, 247] width 5 height 5
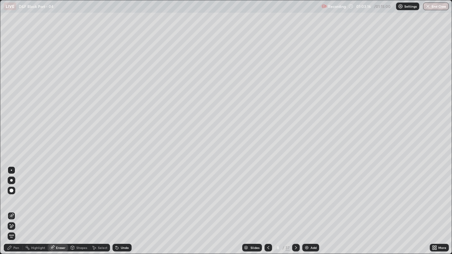
click at [15, 194] on div "Pen" at bounding box center [13, 248] width 19 height 8
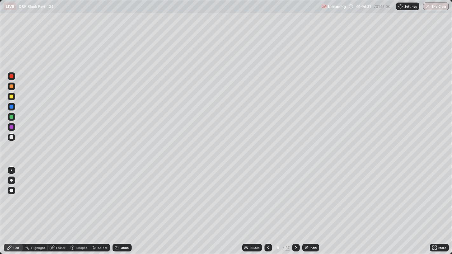
click at [12, 99] on div at bounding box center [12, 97] width 8 height 8
click at [10, 106] on div at bounding box center [12, 107] width 4 height 4
click at [93, 194] on icon at bounding box center [94, 247] width 5 height 5
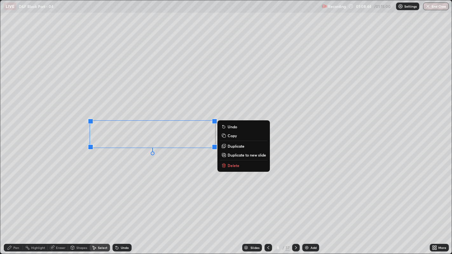
click at [245, 165] on button "Delete" at bounding box center [243, 166] width 47 height 8
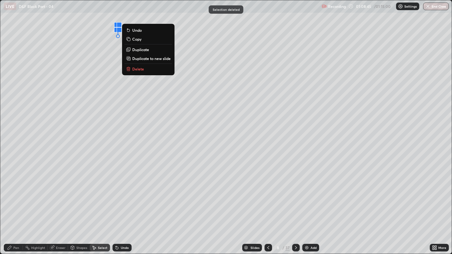
click at [153, 72] on button "Delete" at bounding box center [148, 69] width 47 height 8
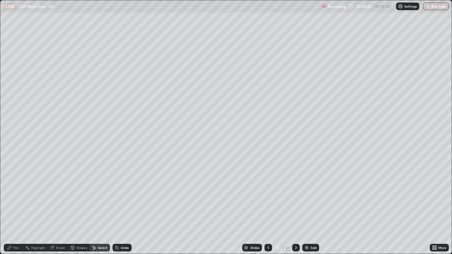
click at [18, 194] on div "Pen" at bounding box center [13, 248] width 19 height 8
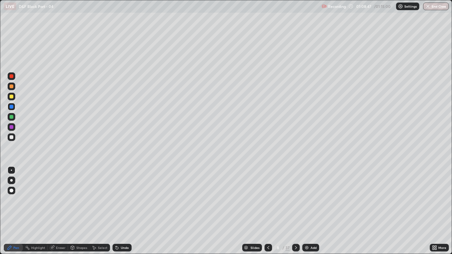
click at [13, 95] on div at bounding box center [12, 97] width 4 height 4
click at [12, 137] on div at bounding box center [12, 137] width 4 height 4
click at [122, 194] on div "Undo" at bounding box center [125, 247] width 8 height 3
click at [121, 194] on div "Undo" at bounding box center [121, 248] width 19 height 8
click at [12, 97] on div at bounding box center [12, 97] width 4 height 4
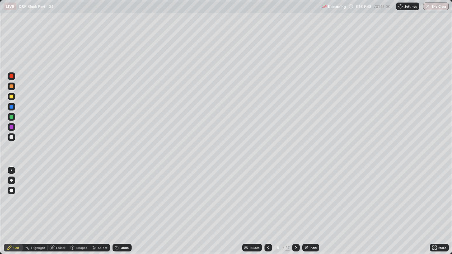
click at [9, 136] on div at bounding box center [12, 137] width 8 height 8
click at [305, 194] on div "Add" at bounding box center [310, 248] width 17 height 8
click at [116, 194] on icon at bounding box center [116, 246] width 1 height 1
click at [117, 194] on div "Undo" at bounding box center [121, 248] width 19 height 8
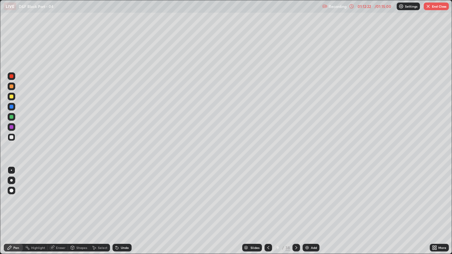
click at [11, 98] on div at bounding box center [12, 97] width 4 height 4
click at [59, 194] on div "Eraser" at bounding box center [58, 248] width 20 height 8
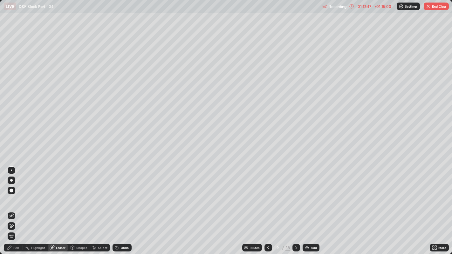
click at [16, 194] on div "Pen" at bounding box center [16, 247] width 6 height 3
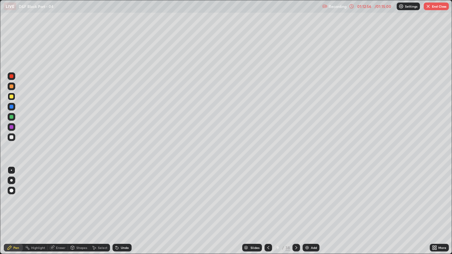
click at [120, 194] on div "Undo" at bounding box center [121, 248] width 19 height 8
click at [124, 194] on div "Undo" at bounding box center [125, 247] width 8 height 3
click at [120, 194] on div "Undo" at bounding box center [121, 248] width 19 height 8
click at [14, 134] on div at bounding box center [12, 137] width 8 height 8
click at [13, 97] on div at bounding box center [12, 97] width 4 height 4
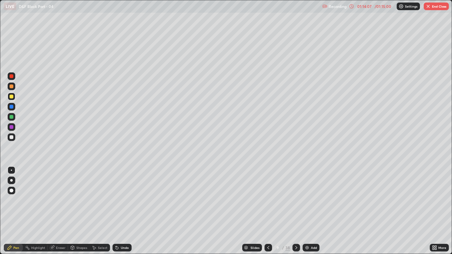
click at [60, 194] on div "Eraser" at bounding box center [61, 247] width 10 height 3
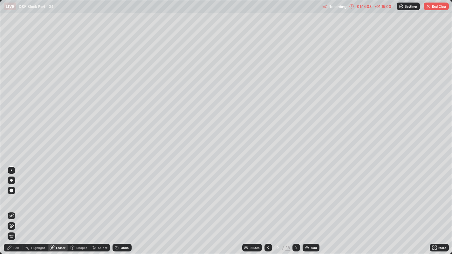
click at [14, 194] on div "Pen" at bounding box center [13, 248] width 19 height 8
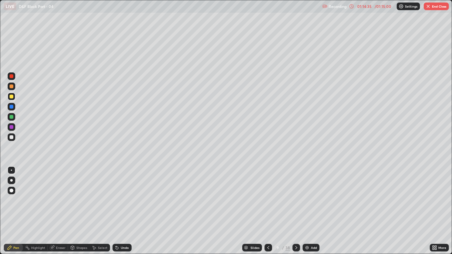
click at [12, 137] on div at bounding box center [12, 137] width 4 height 4
click at [95, 194] on div "Select" at bounding box center [100, 248] width 20 height 8
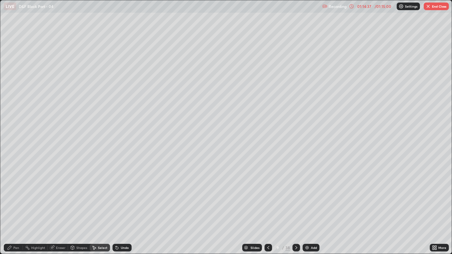
click at [11, 194] on icon at bounding box center [9, 247] width 5 height 5
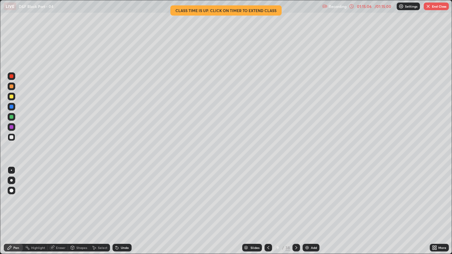
click at [108, 194] on div "Select" at bounding box center [100, 248] width 20 height 8
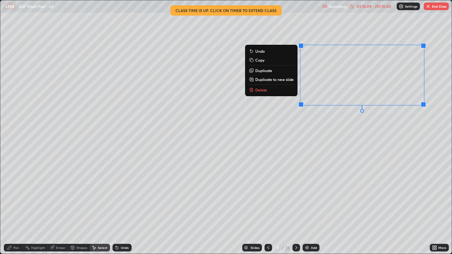
click at [390, 130] on div "0 ° Undo Copy Duplicate Duplicate to new slide Delete" at bounding box center [226, 127] width 452 height 254
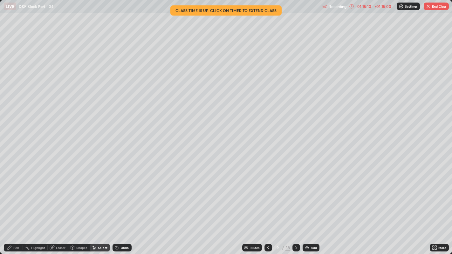
click at [19, 194] on div "Pen" at bounding box center [13, 248] width 19 height 8
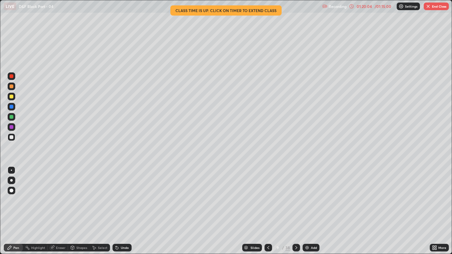
click at [433, 6] on button "End Class" at bounding box center [436, 7] width 25 height 8
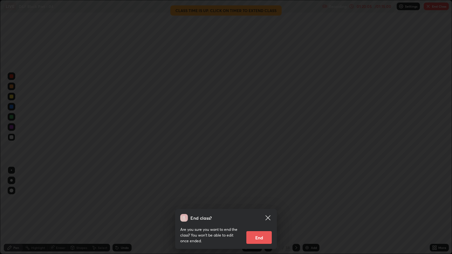
click at [261, 194] on button "End" at bounding box center [258, 237] width 25 height 13
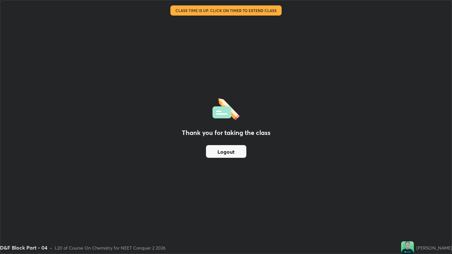
click at [216, 155] on button "Logout" at bounding box center [226, 151] width 40 height 13
